Goal: Task Accomplishment & Management: Use online tool/utility

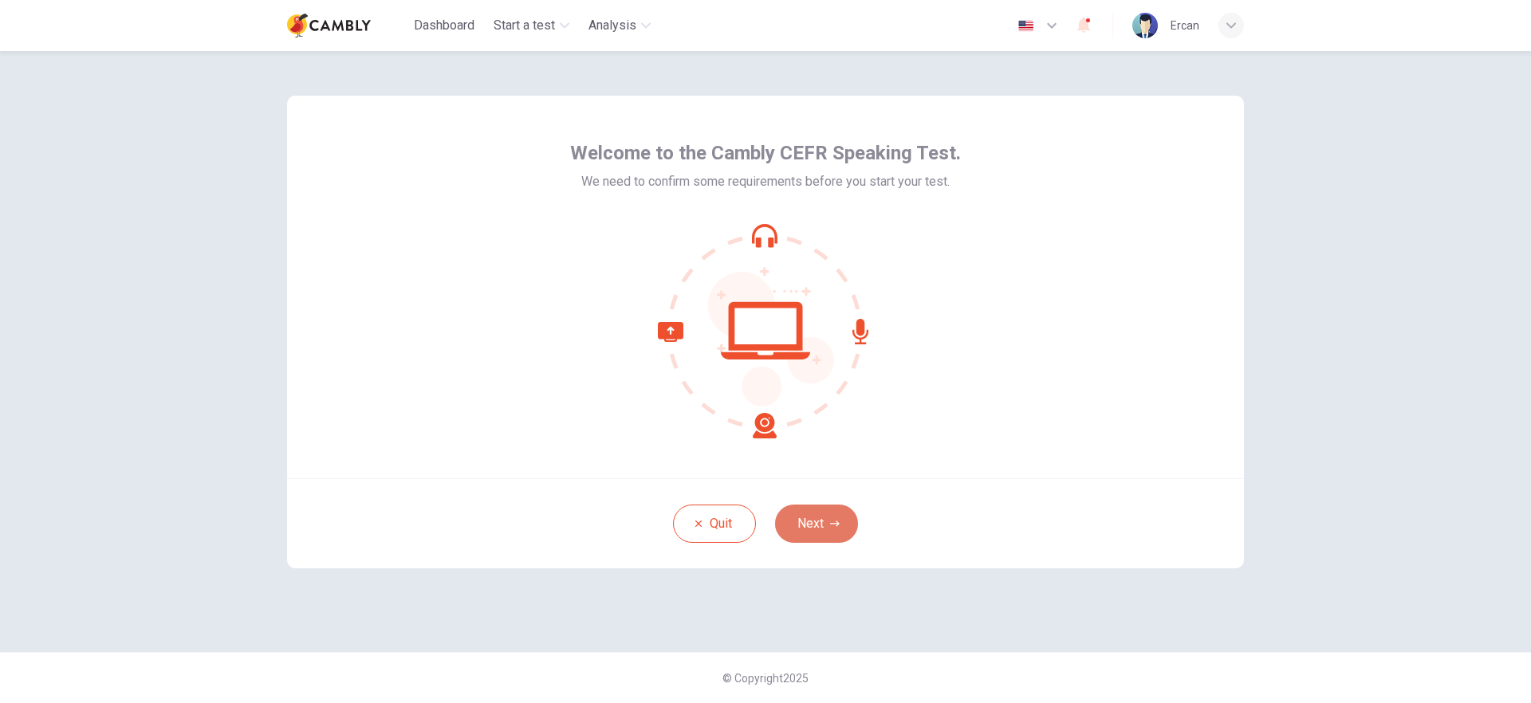
click at [836, 526] on icon "button" at bounding box center [835, 524] width 10 height 6
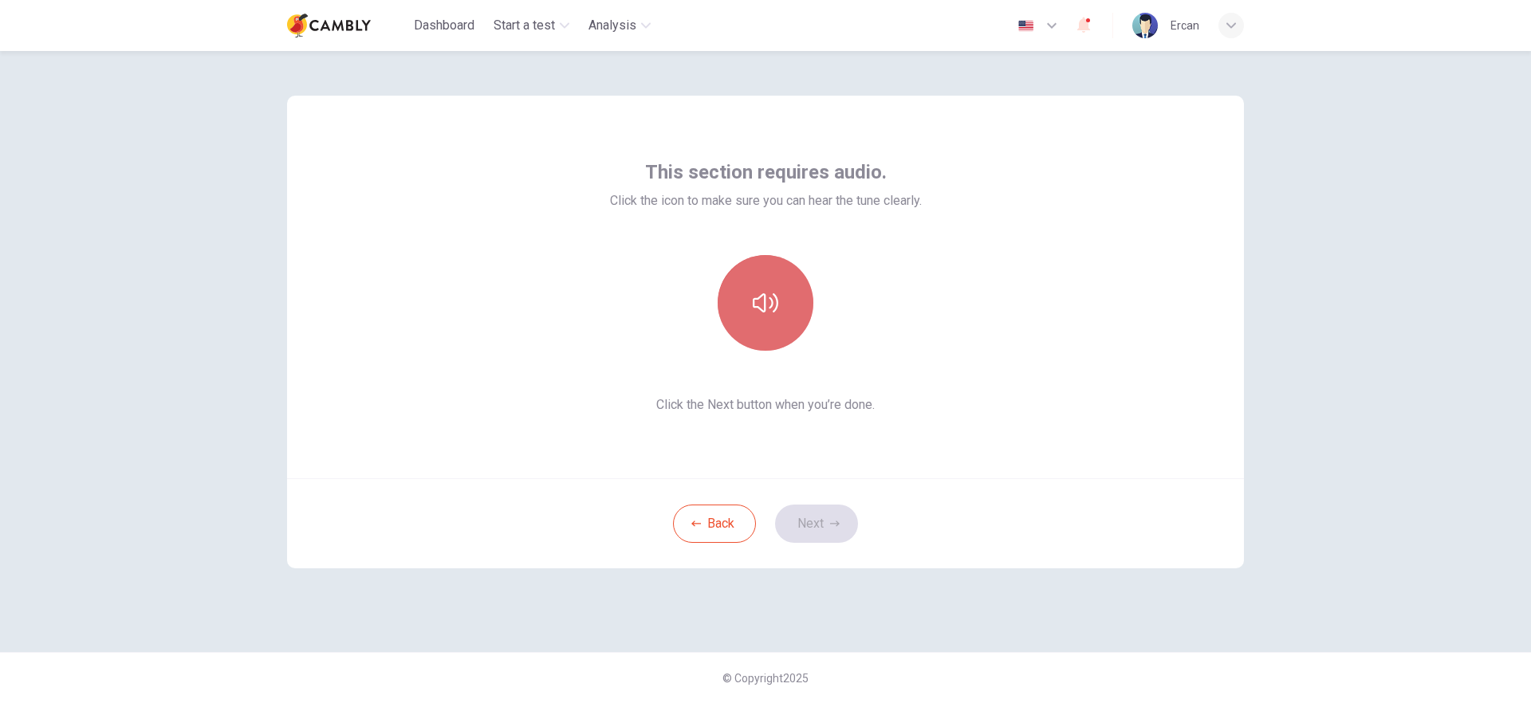
click at [784, 291] on button "button" at bounding box center [766, 303] width 96 height 96
click at [822, 525] on button "Next" at bounding box center [816, 524] width 83 height 38
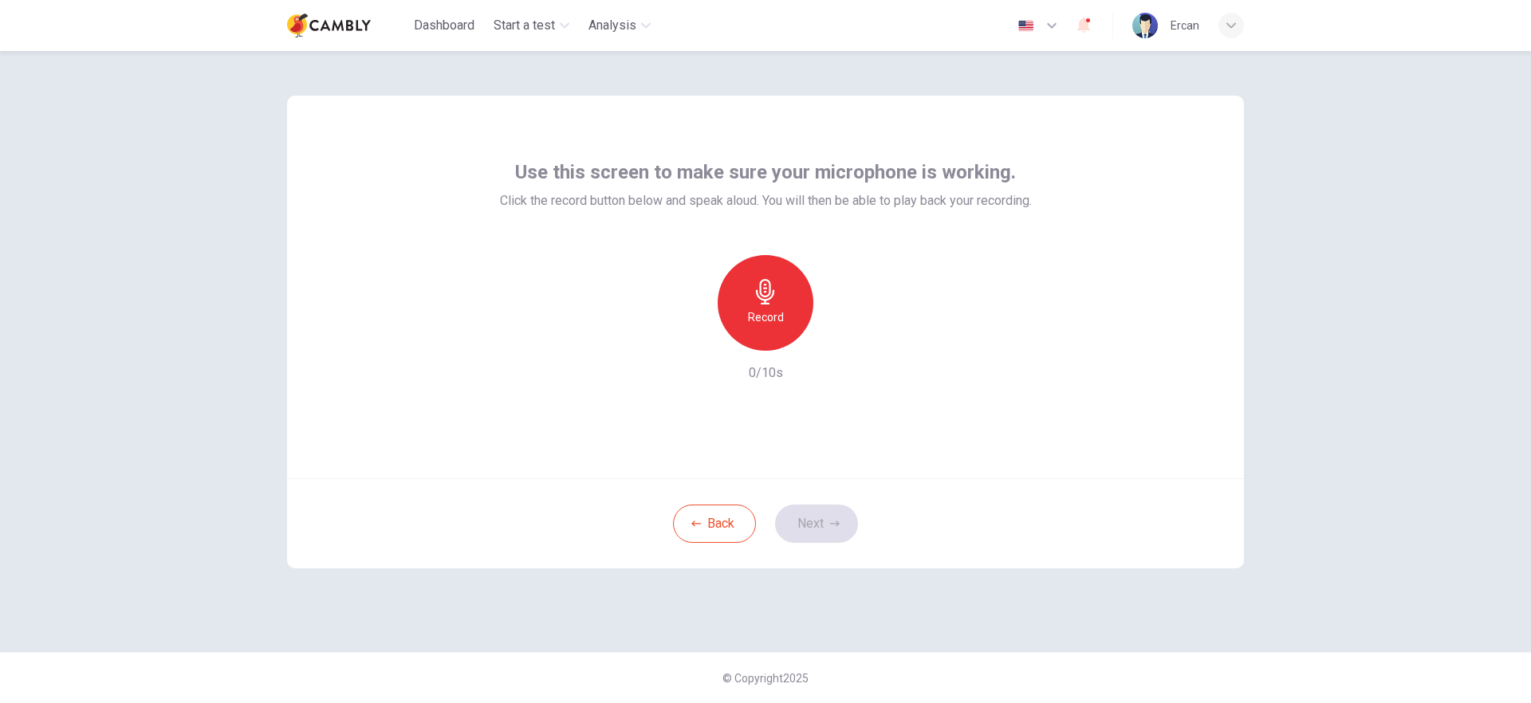
click at [754, 297] on icon "button" at bounding box center [766, 292] width 26 height 26
click at [839, 340] on icon "button" at bounding box center [839, 338] width 16 height 16
click at [813, 521] on button "Next" at bounding box center [816, 524] width 83 height 38
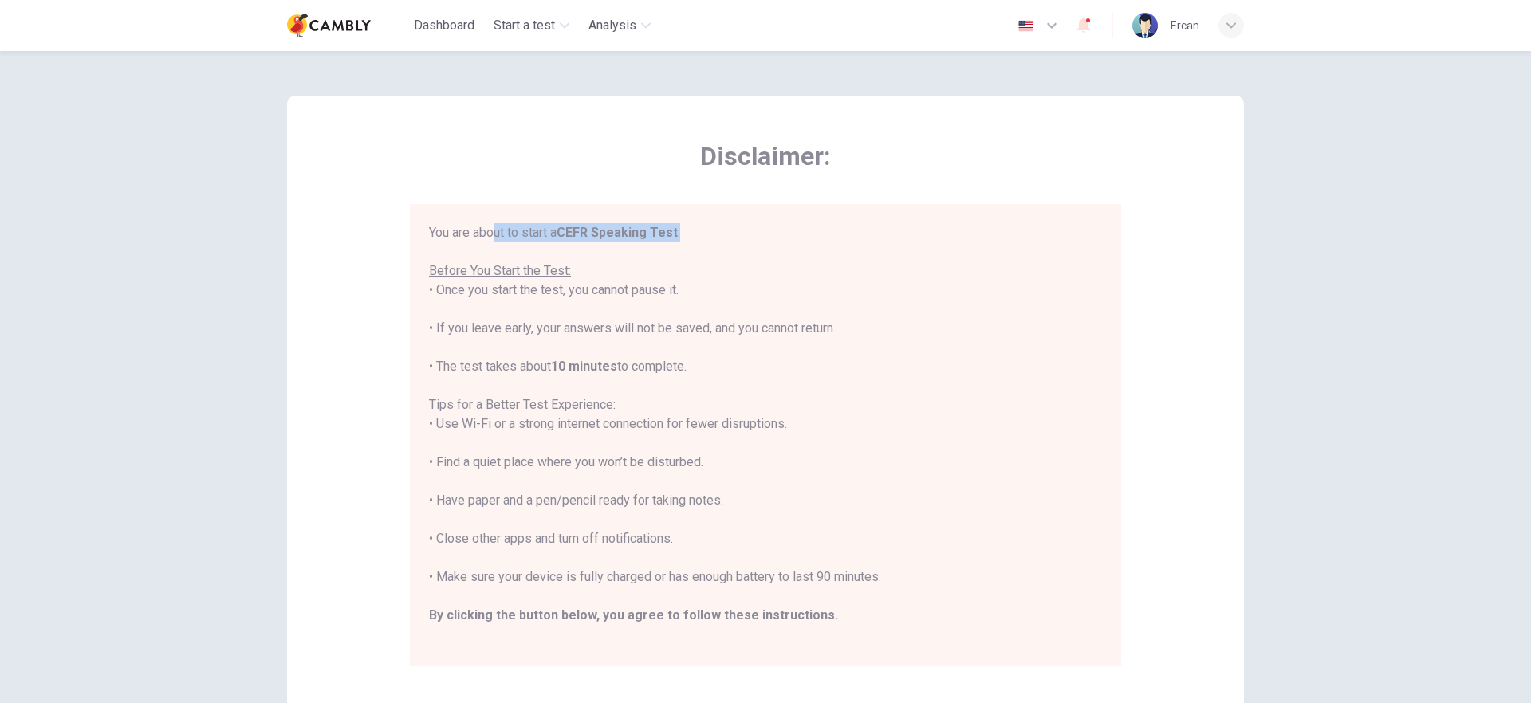
drag, startPoint x: 495, startPoint y: 230, endPoint x: 690, endPoint y: 233, distance: 194.5
click at [690, 233] on div "You are about to start a CEFR Speaking Test . Before You Start the Test: • Once…" at bounding box center [765, 443] width 673 height 440
click at [584, 275] on div "You are about to start a CEFR Speaking Test . Before You Start the Test: • Once…" at bounding box center [765, 443] width 673 height 440
drag, startPoint x: 481, startPoint y: 270, endPoint x: 555, endPoint y: 270, distance: 74.1
click at [552, 269] on u "Before You Start the Test:" at bounding box center [500, 270] width 142 height 15
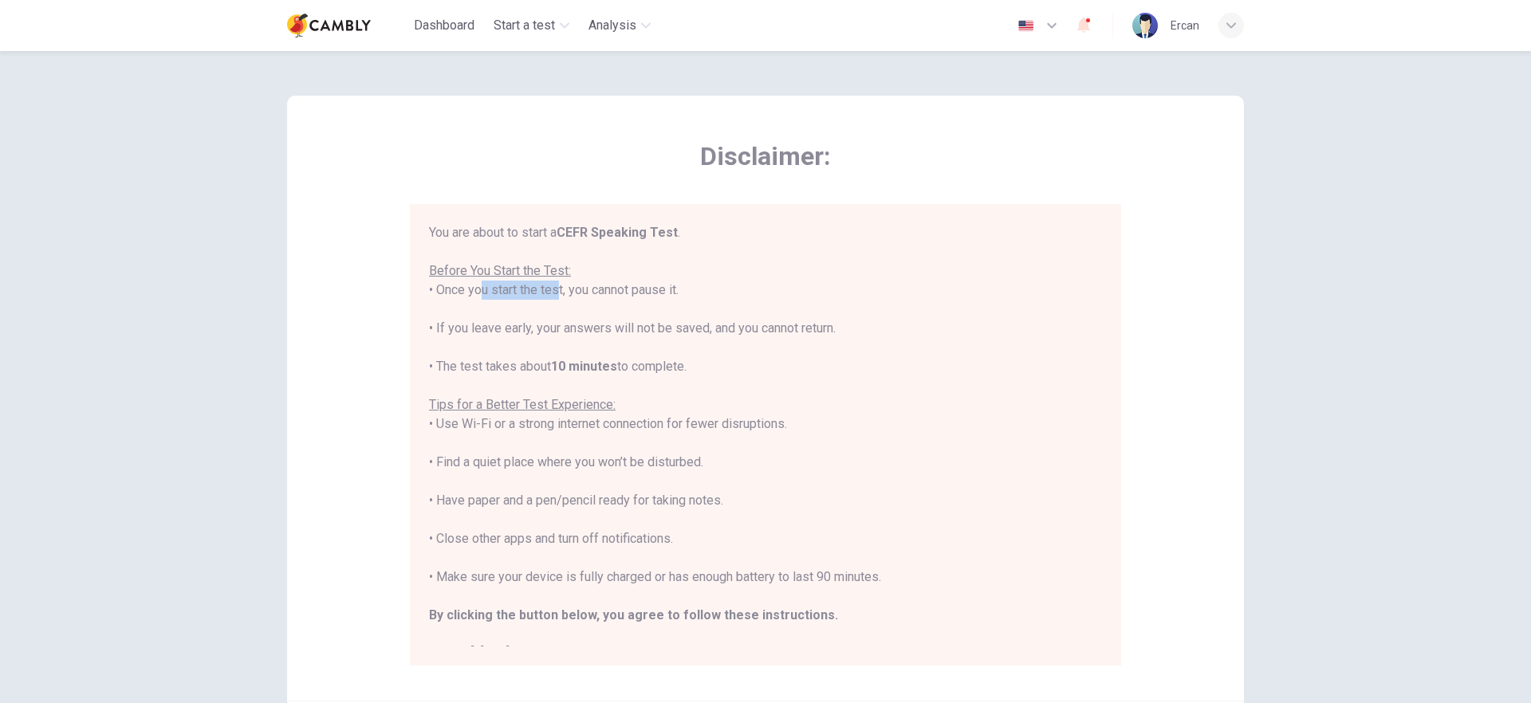
drag, startPoint x: 473, startPoint y: 289, endPoint x: 557, endPoint y: 293, distance: 84.6
click at [552, 293] on div "You are about to start a CEFR Speaking Test . Before You Start the Test: • Once…" at bounding box center [765, 443] width 673 height 440
click at [584, 292] on div "You are about to start a CEFR Speaking Test . Before You Start the Test: • Once…" at bounding box center [765, 443] width 673 height 440
click at [627, 293] on div "You are about to start a CEFR Speaking Test . Before You Start the Test: • Once…" at bounding box center [765, 443] width 673 height 440
click at [654, 289] on div "You are about to start a CEFR Speaking Test . Before You Start the Test: • Once…" at bounding box center [765, 443] width 673 height 440
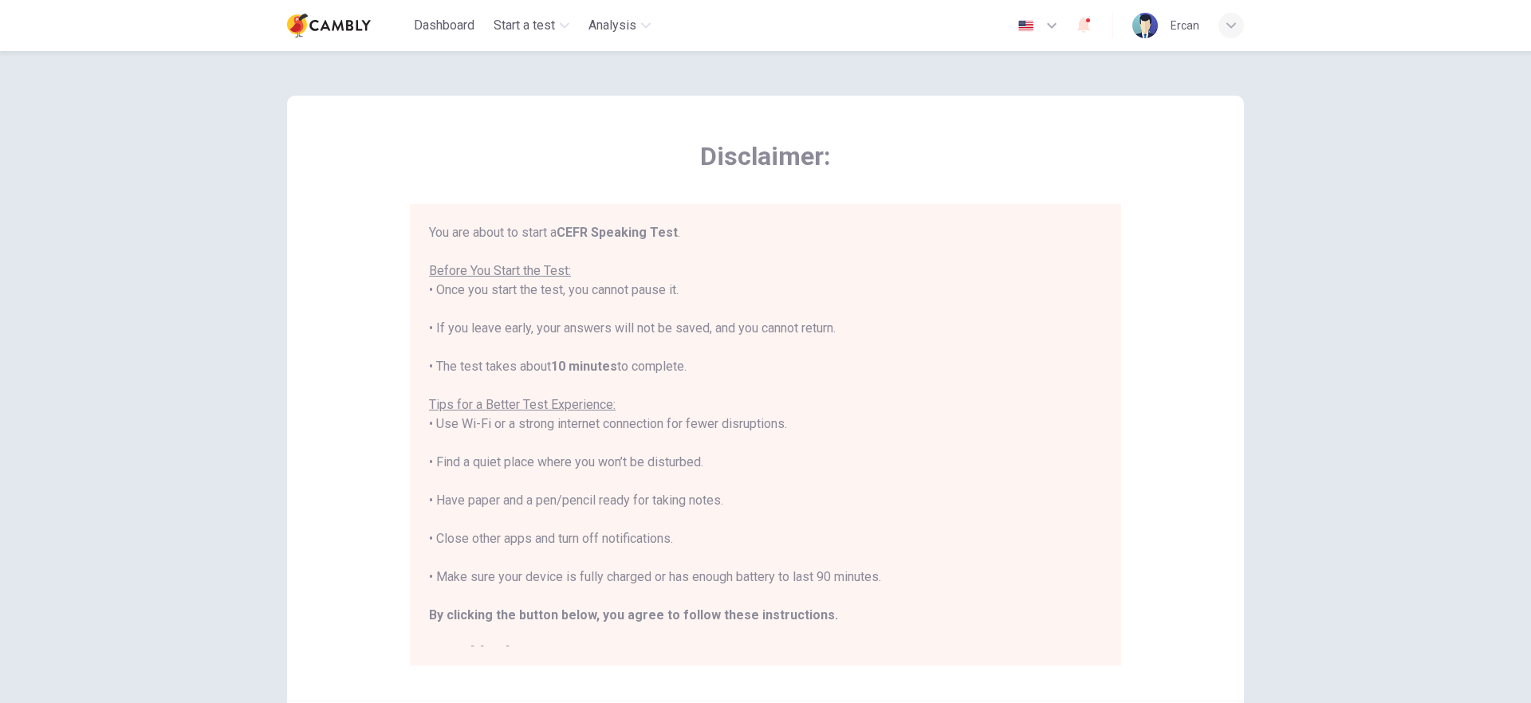
click at [668, 290] on div "You are about to start a CEFR Speaking Test . Before You Start the Test: • Once…" at bounding box center [765, 443] width 673 height 440
drag, startPoint x: 429, startPoint y: 406, endPoint x: 613, endPoint y: 407, distance: 184.2
click at [612, 407] on div "You are about to start a CEFR Speaking Test . Before You Start the Test: • Once…" at bounding box center [765, 443] width 673 height 440
click at [651, 399] on div "You are about to start a CEFR Speaking Test . Before You Start the Test: • Once…" at bounding box center [765, 443] width 673 height 440
drag, startPoint x: 475, startPoint y: 424, endPoint x: 574, endPoint y: 433, distance: 99.2
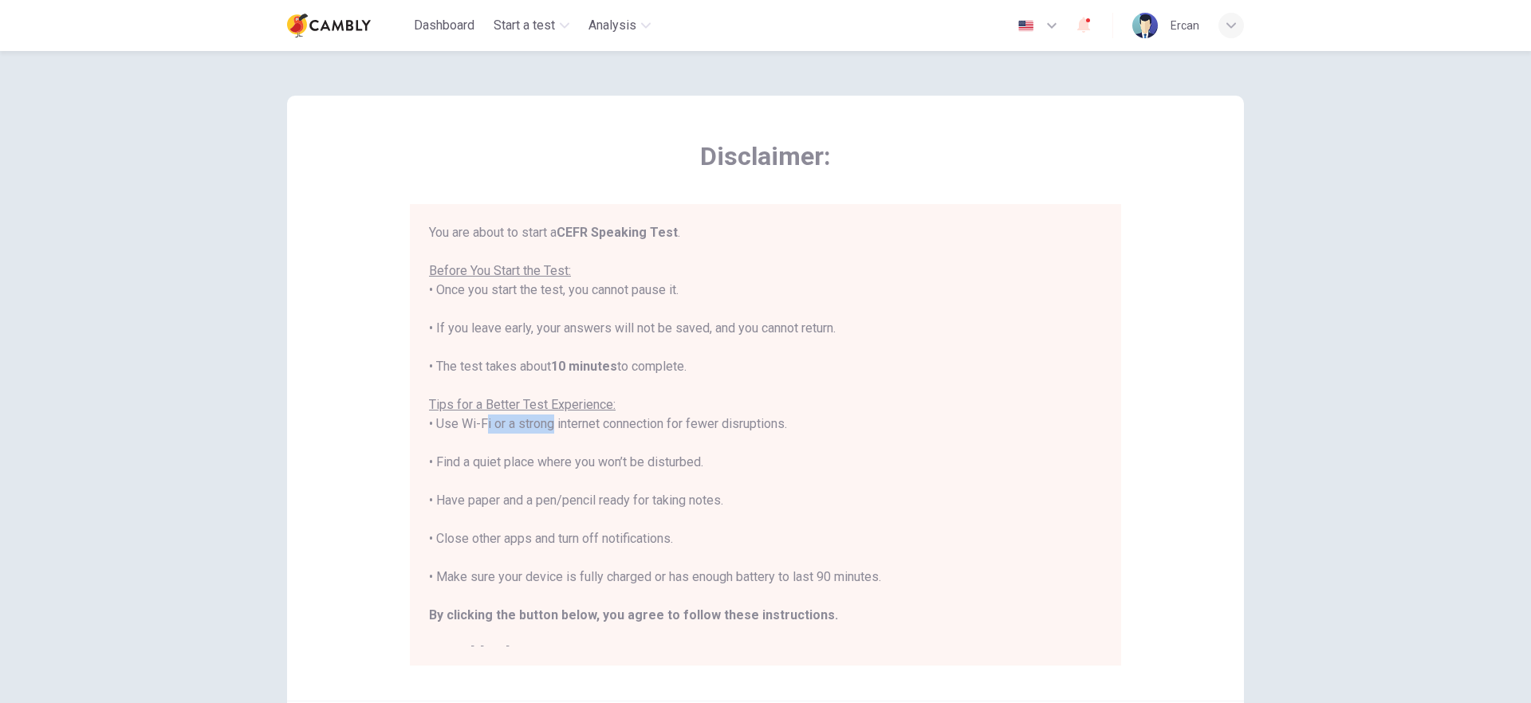
click at [541, 427] on div "You are about to start a CEFR Speaking Test . Before You Start the Test: • Once…" at bounding box center [765, 443] width 673 height 440
click at [663, 434] on div "You are about to start a CEFR Speaking Test . Before You Start the Test: • Once…" at bounding box center [765, 443] width 673 height 440
drag, startPoint x: 826, startPoint y: 576, endPoint x: 883, endPoint y: 579, distance: 56.7
click at [883, 577] on div "You are about to start a CEFR Speaking Test . Before You Start the Test: • Once…" at bounding box center [765, 443] width 673 height 440
click at [831, 593] on div "You are about to start a CEFR Speaking Test . Before You Start the Test: • Once…" at bounding box center [765, 443] width 673 height 440
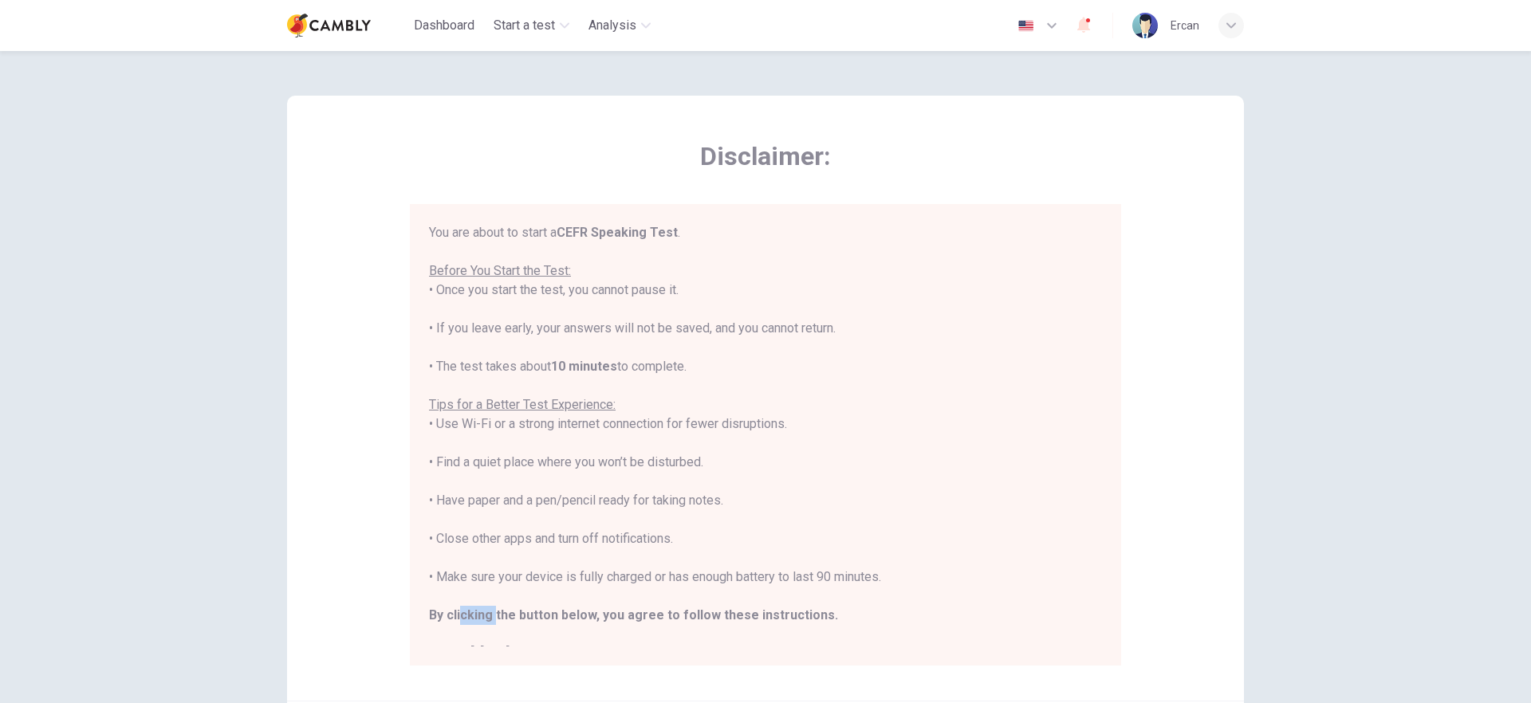
drag, startPoint x: 456, startPoint y: 619, endPoint x: 497, endPoint y: 618, distance: 41.5
click at [493, 619] on b "By clicking the button below, you agree to follow these instructions." at bounding box center [633, 614] width 409 height 15
click at [537, 613] on b "By clicking the button below, you agree to follow these instructions." at bounding box center [633, 614] width 409 height 15
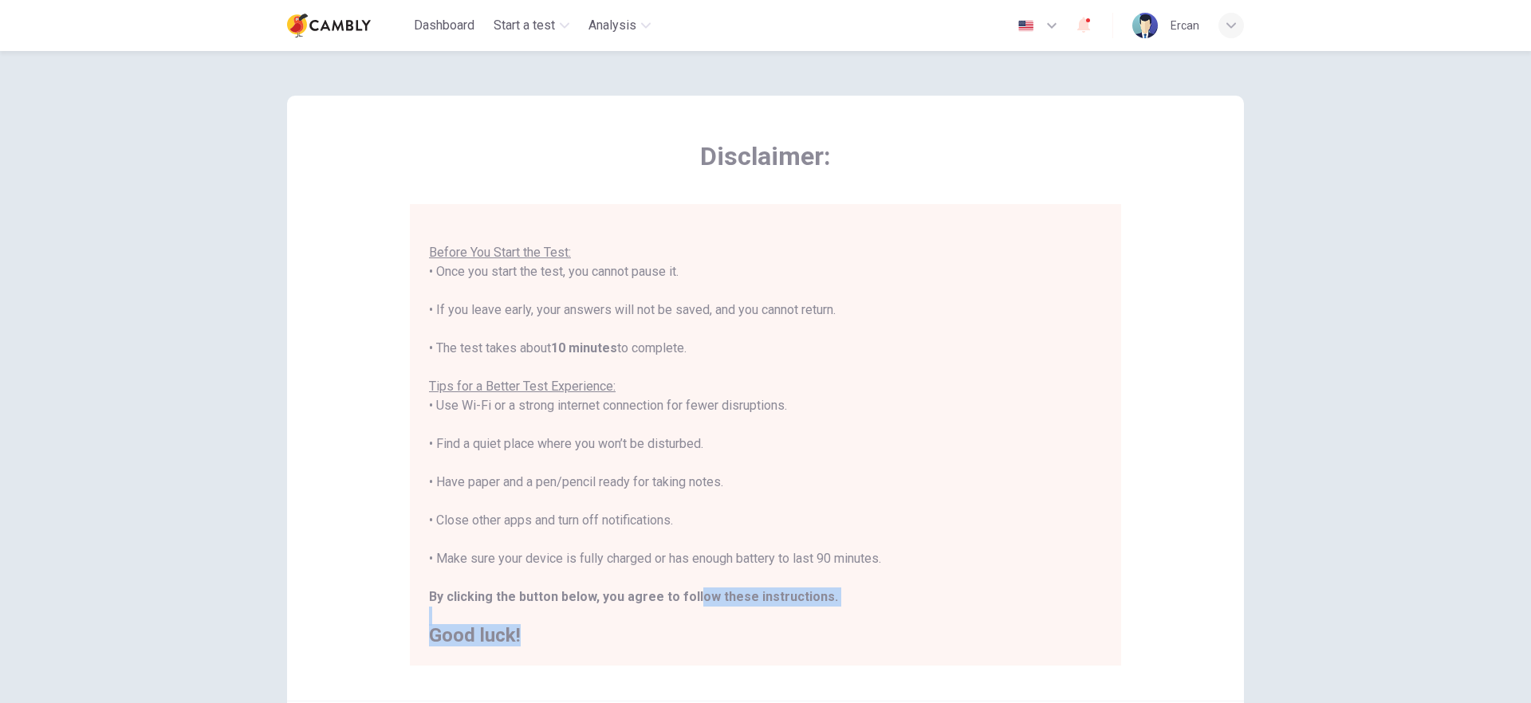
drag, startPoint x: 684, startPoint y: 612, endPoint x: 672, endPoint y: 626, distance: 18.1
click at [672, 626] on div "You are about to start a CEFR Speaking Test . Before You Start the Test: • Once…" at bounding box center [765, 425] width 673 height 440
click at [674, 627] on h2 "Good luck!" at bounding box center [765, 635] width 673 height 19
click at [766, 352] on div "You are about to start a CEFR Speaking Test . Before You Start the Test: • Once…" at bounding box center [765, 425] width 673 height 440
click at [755, 220] on div "You are about to start a CEFR Speaking Test . Before You Start the Test: • Once…" at bounding box center [765, 435] width 711 height 462
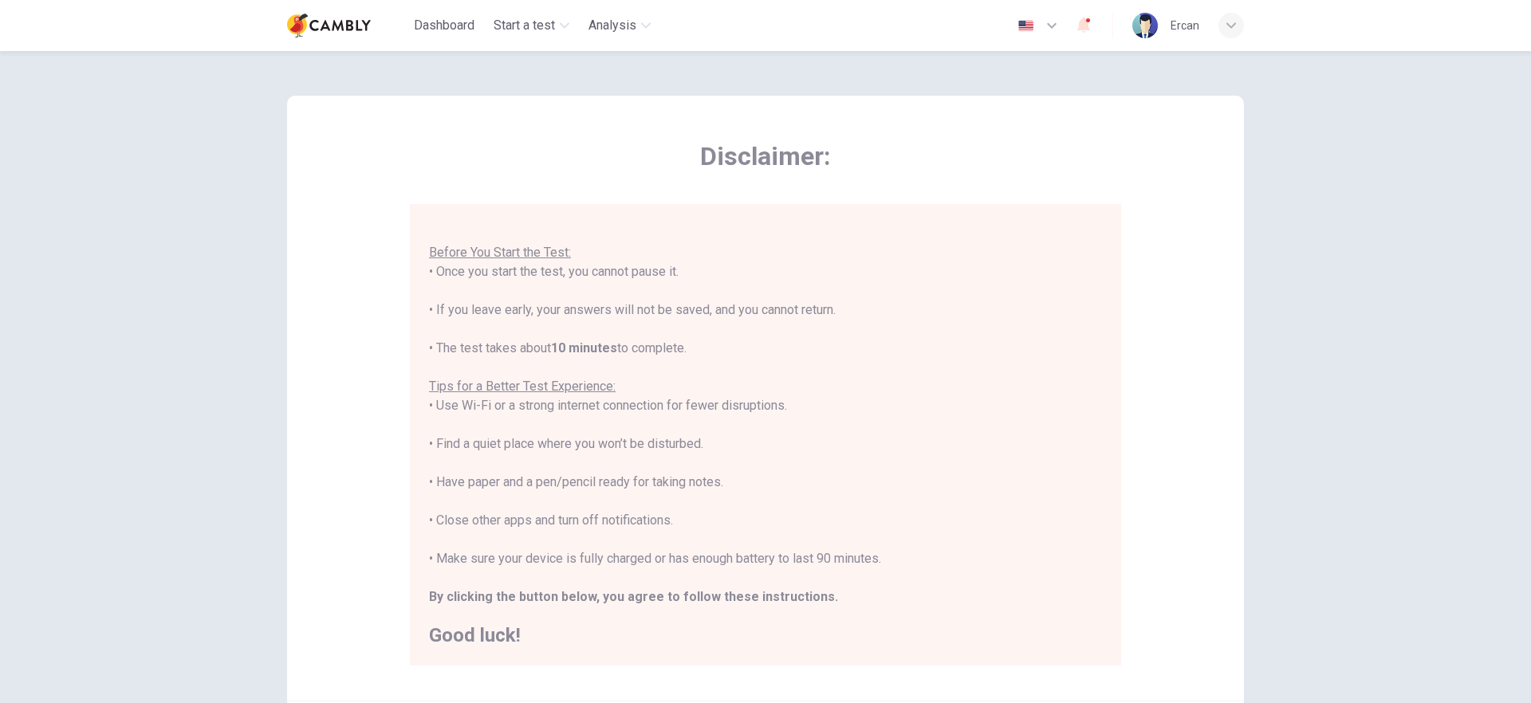
click at [562, 388] on u "Tips for a Better Test Experience:" at bounding box center [522, 386] width 187 height 15
click at [598, 352] on b "10 minutes" at bounding box center [584, 347] width 66 height 15
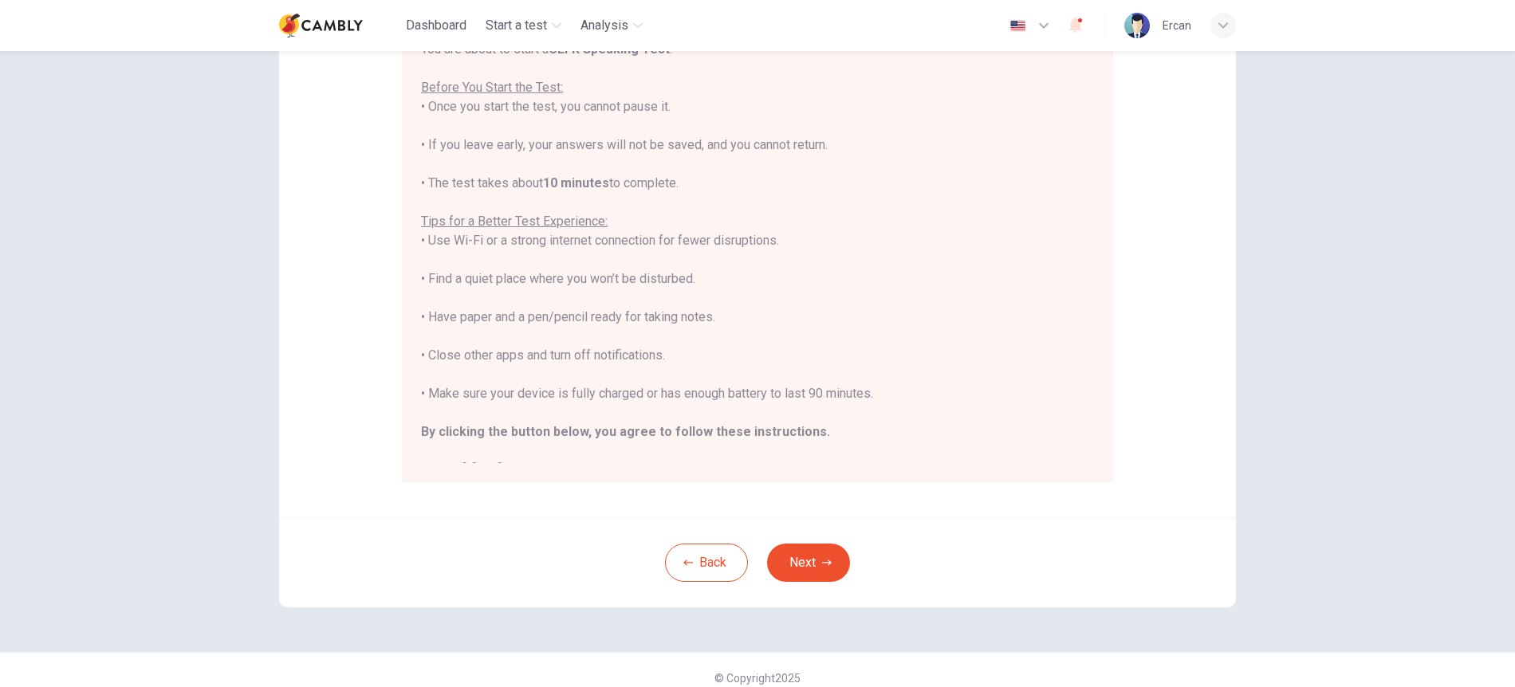
scroll to position [183, 0]
click at [799, 553] on button "Next" at bounding box center [808, 563] width 83 height 38
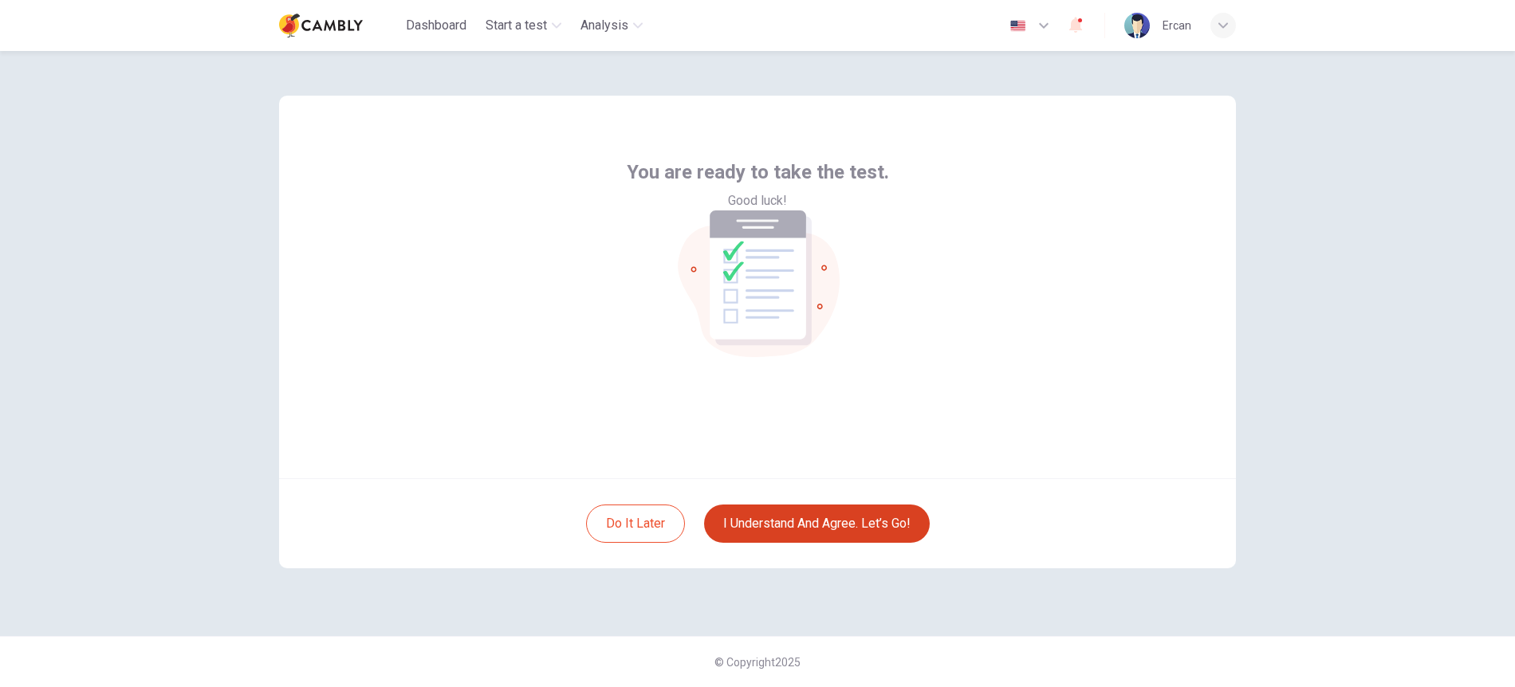
scroll to position [0, 0]
click at [834, 527] on button "I understand and agree. Let’s go!" at bounding box center [817, 524] width 226 height 38
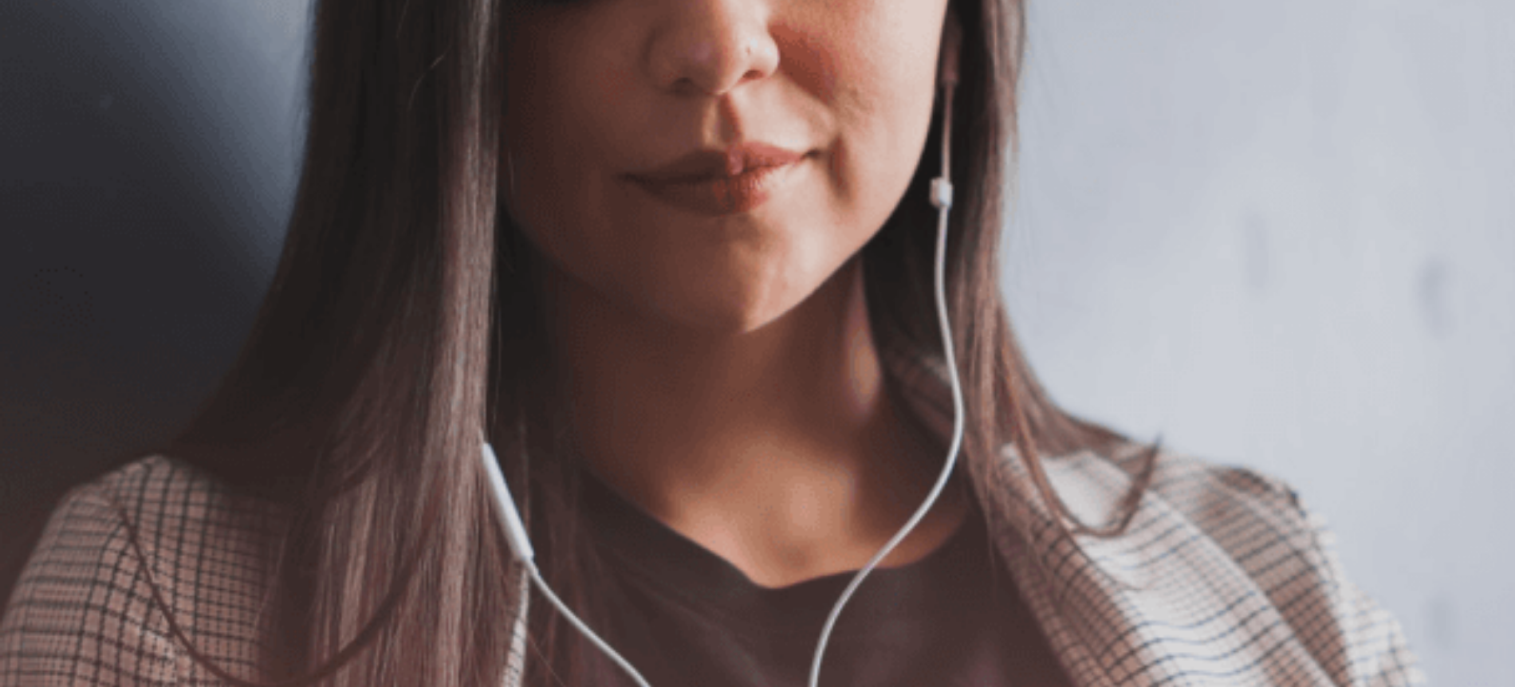
drag, startPoint x: 415, startPoint y: 504, endPoint x: 502, endPoint y: 501, distance: 87.7
click at [360, 395] on span "Use a headset if available (recommended for best audio quality). Ensure your mi…" at bounding box center [180, 330] width 360 height 130
drag, startPoint x: 502, startPoint y: 501, endPoint x: 552, endPoint y: 501, distance: 50.2
click at [360, 395] on span "Use a headset if available (recommended for best audio quality). Ensure your mi…" at bounding box center [180, 330] width 360 height 130
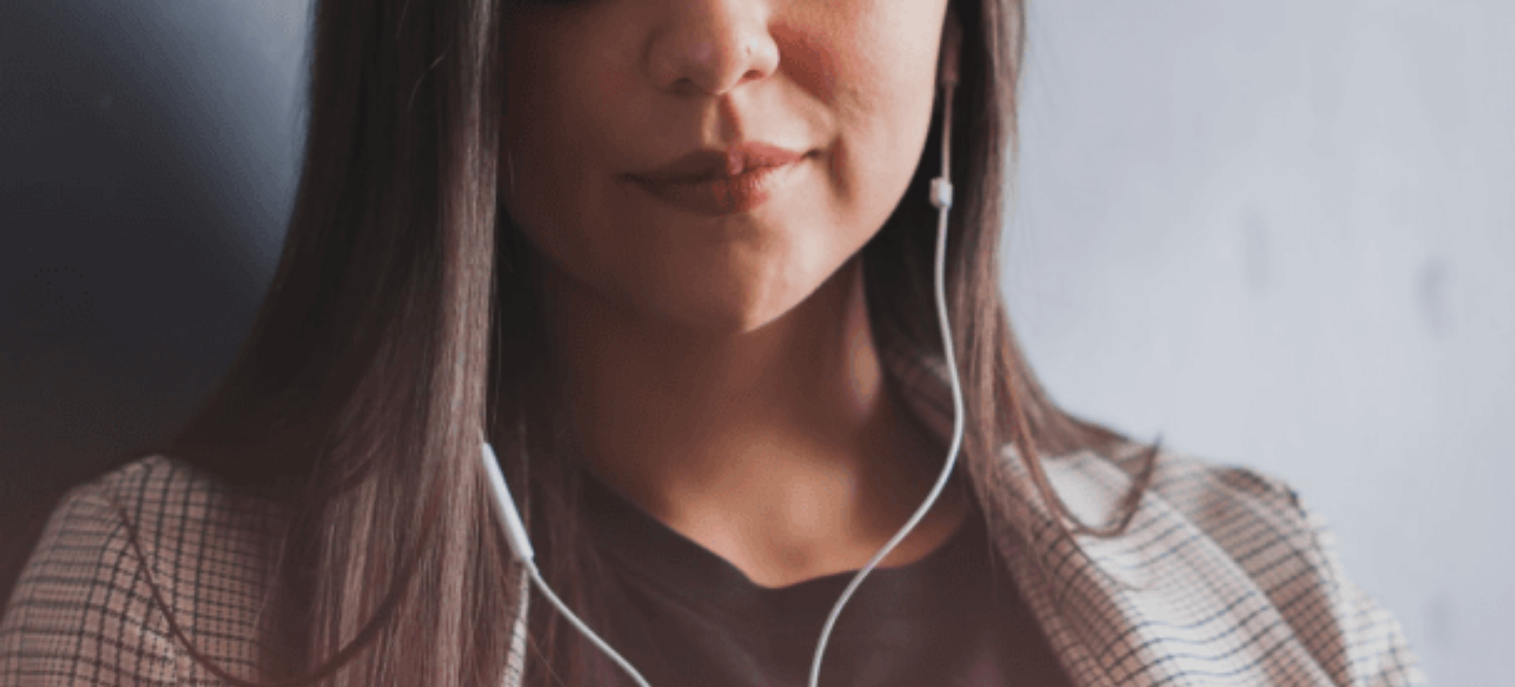
click at [45, 82] on button "Continue" at bounding box center [22, 112] width 45 height 60
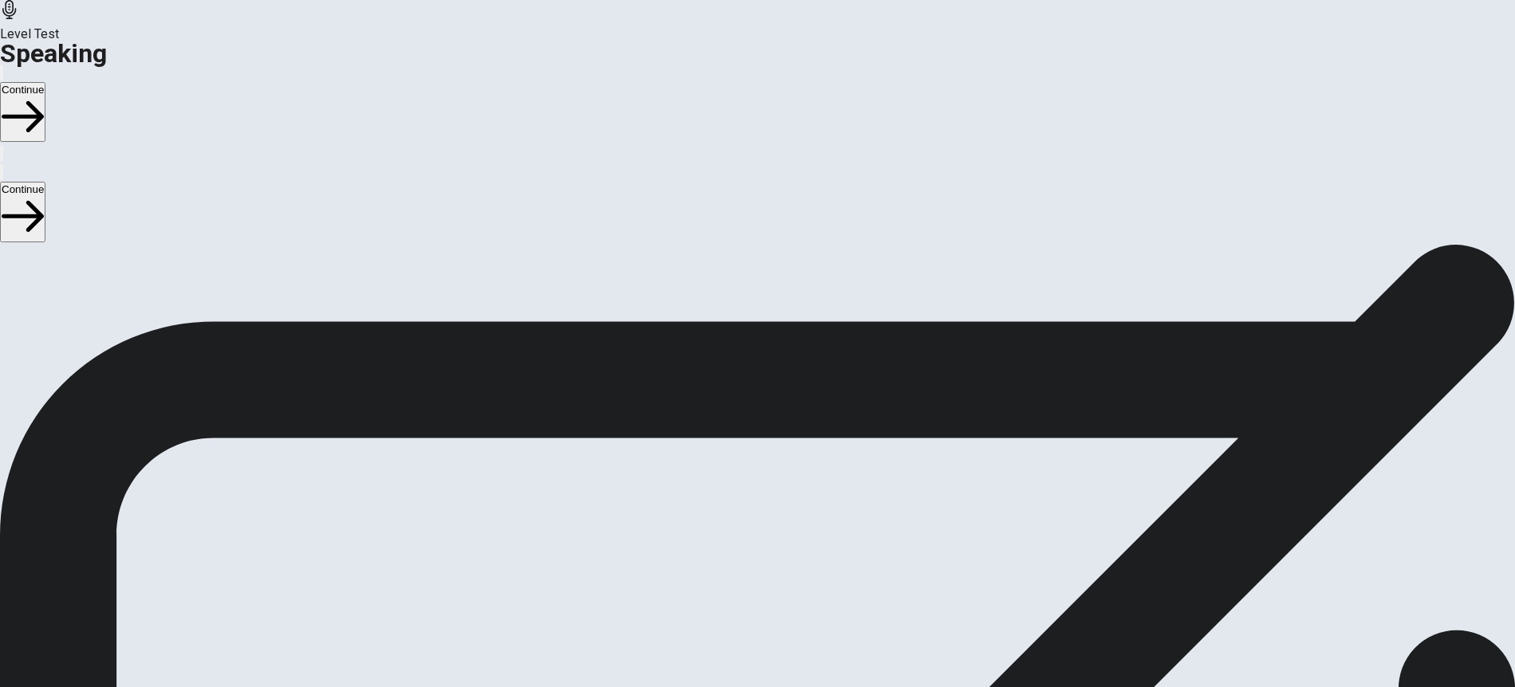
click at [786, 619] on icon at bounding box center [757, 647] width 57 height 57
click at [738, 575] on icon "Play Audio" at bounding box center [738, 575] width 0 height 0
click at [740, 564] on button "Play Audio" at bounding box center [738, 571] width 3 height 15
click at [45, 82] on button "Continue" at bounding box center [22, 112] width 45 height 60
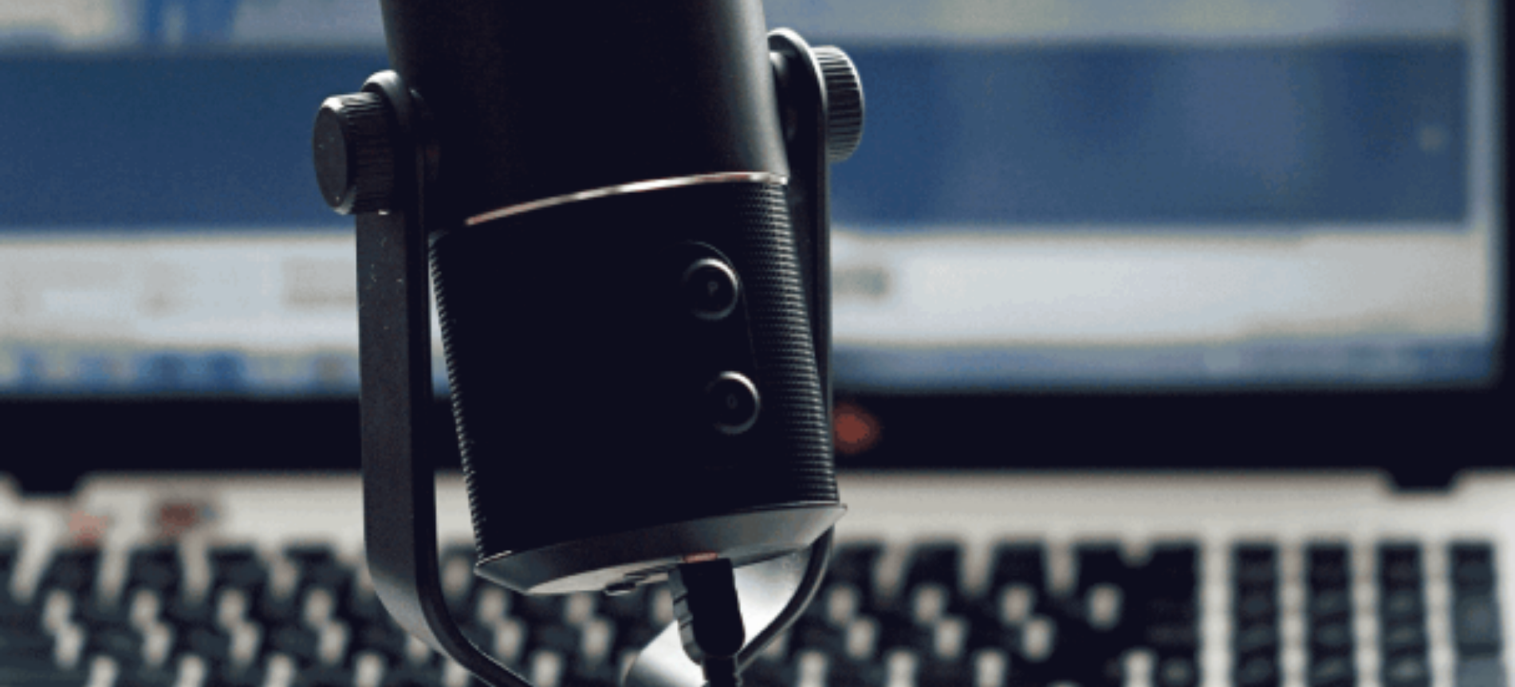
drag, startPoint x: 376, startPoint y: 419, endPoint x: 501, endPoint y: 427, distance: 125.4
click at [494, 414] on span "The Speaking Test will start now. There are 3 questions in this section. Import…" at bounding box center [293, 339] width 586 height 149
click at [45, 82] on button "Continue" at bounding box center [22, 112] width 45 height 60
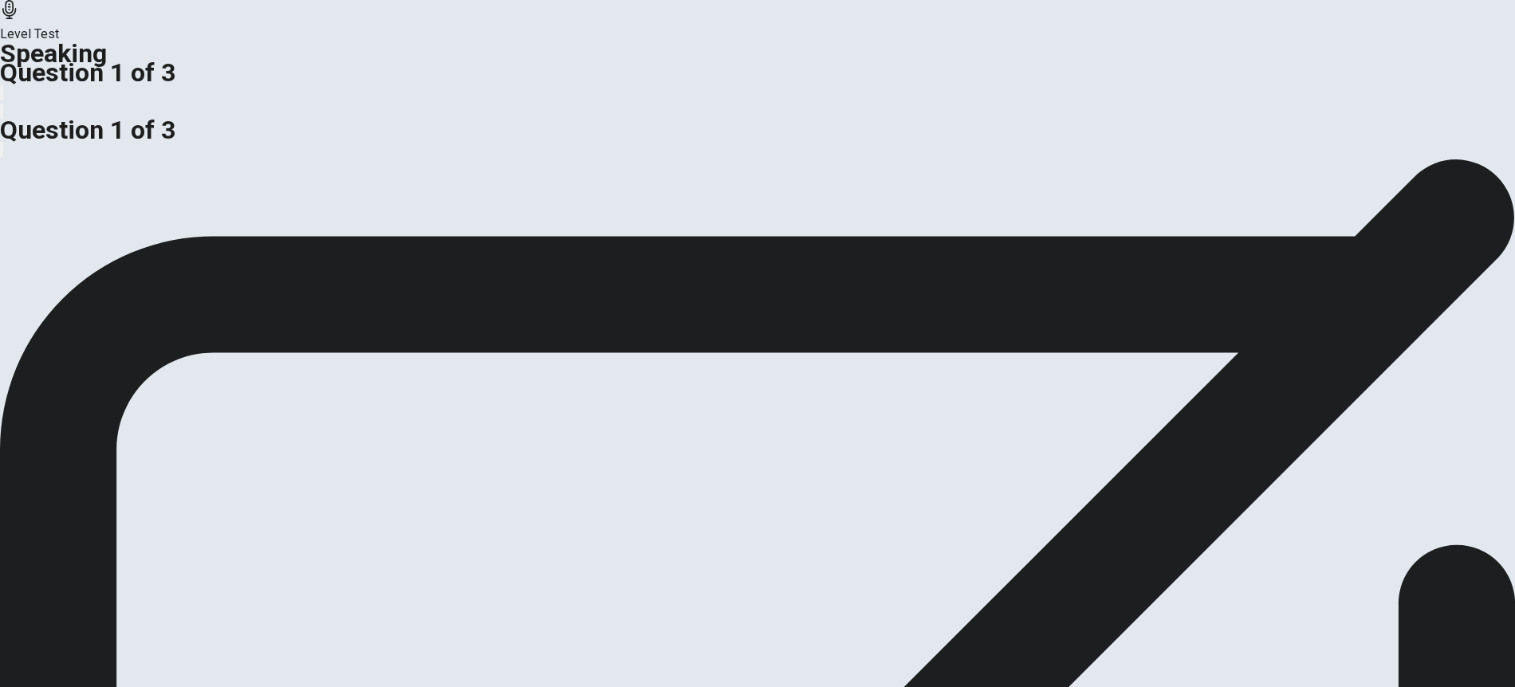
scroll to position [85, 0]
drag, startPoint x: 317, startPoint y: 285, endPoint x: 401, endPoint y: 293, distance: 84.9
click at [401, 112] on div "Do you think social media is the best way for businesses to advertise? Use reas…" at bounding box center [757, 93] width 1515 height 38
drag, startPoint x: 405, startPoint y: 291, endPoint x: 464, endPoint y: 312, distance: 62.5
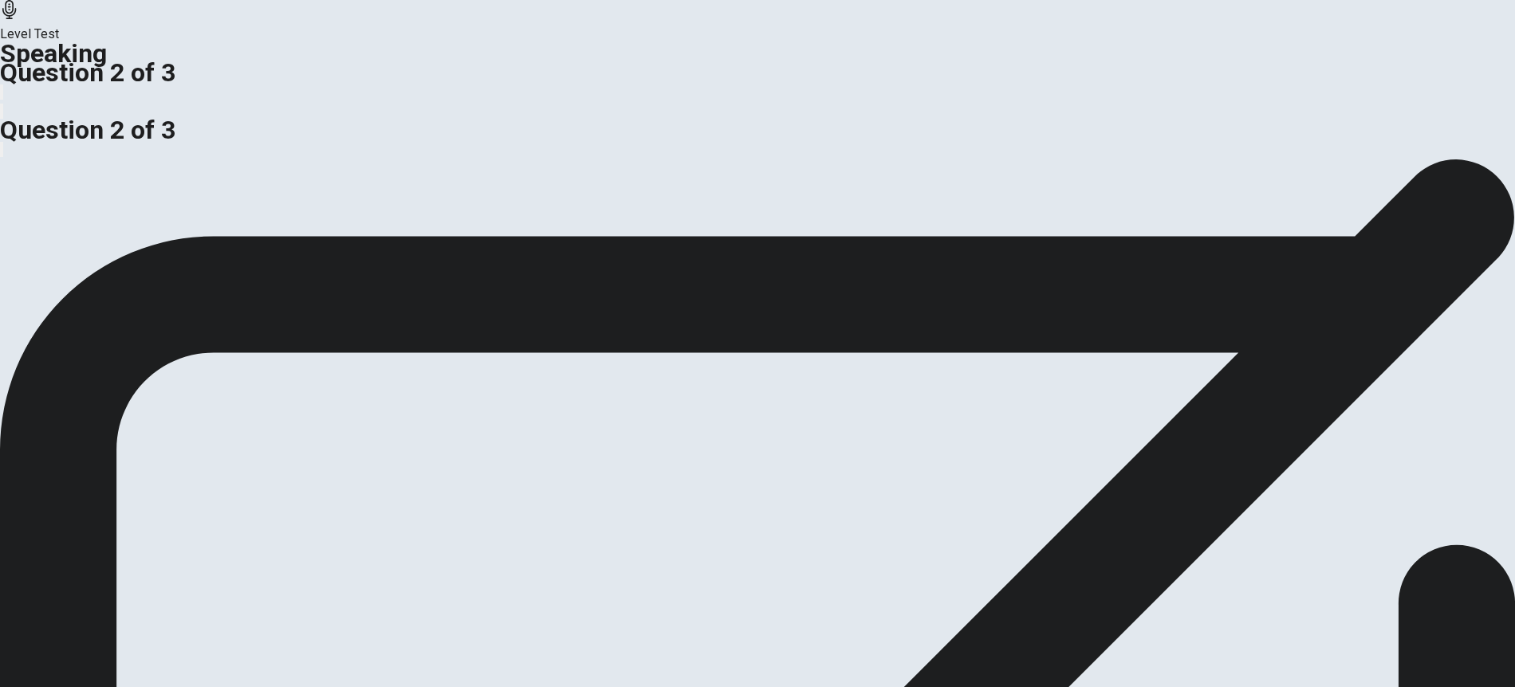
click at [396, 91] on span "Do you think social media is the best way for businesses to advertise?" at bounding box center [198, 83] width 396 height 15
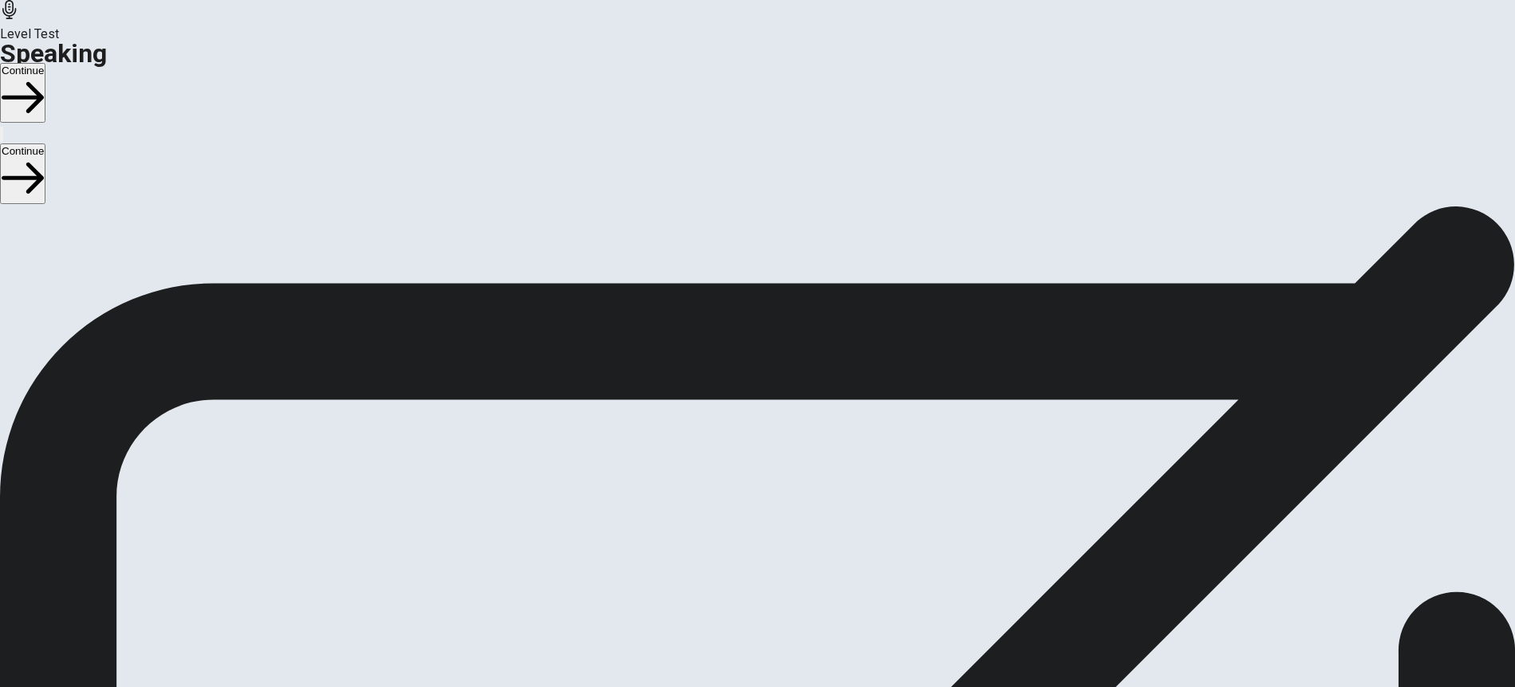
scroll to position [0, 0]
click at [45, 63] on button "Continue" at bounding box center [22, 93] width 45 height 60
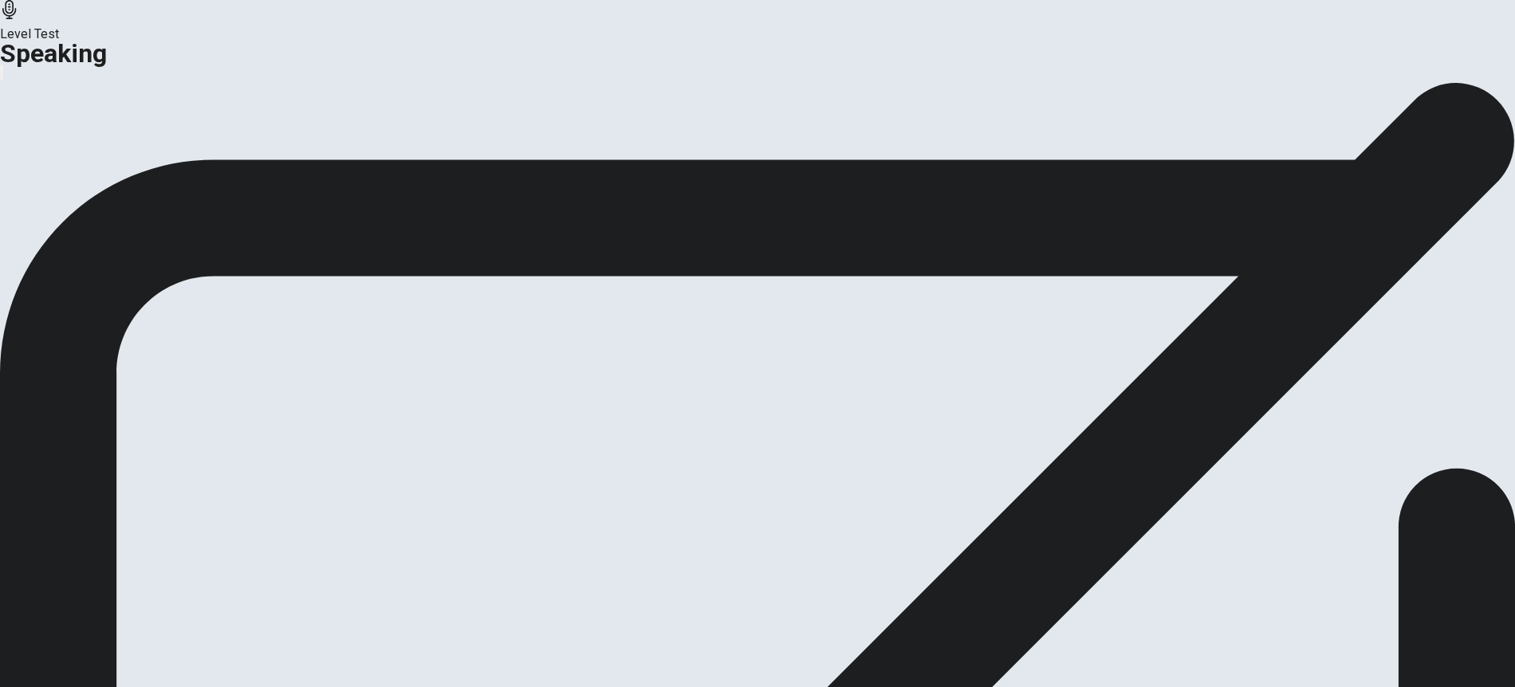
click at [127, 199] on button "Continue" at bounding box center [94, 189] width 65 height 22
